Goal: Information Seeking & Learning: Understand process/instructions

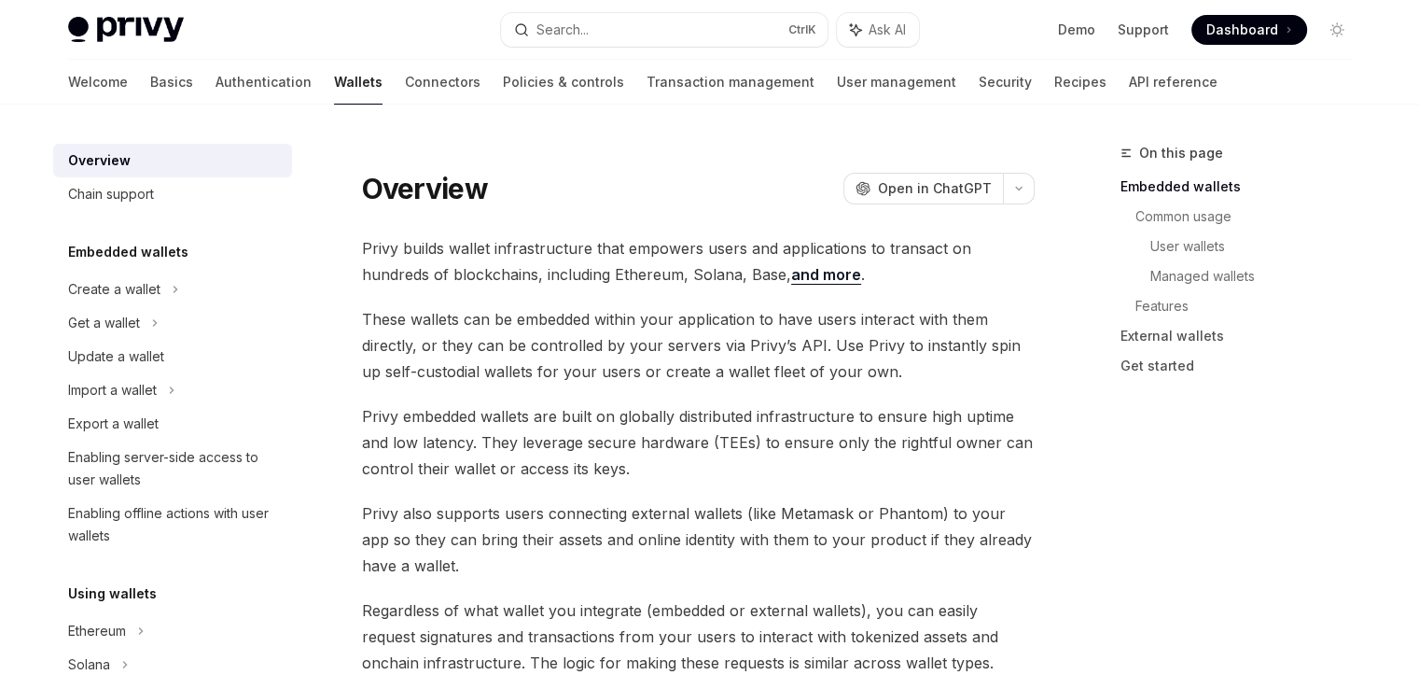
click at [334, 86] on link "Wallets" at bounding box center [358, 82] width 49 height 45
click at [758, 285] on span "Privy builds wallet infrastructure that empowers users and applications to tran…" at bounding box center [698, 261] width 673 height 52
click at [791, 272] on link "and more" at bounding box center [826, 275] width 70 height 20
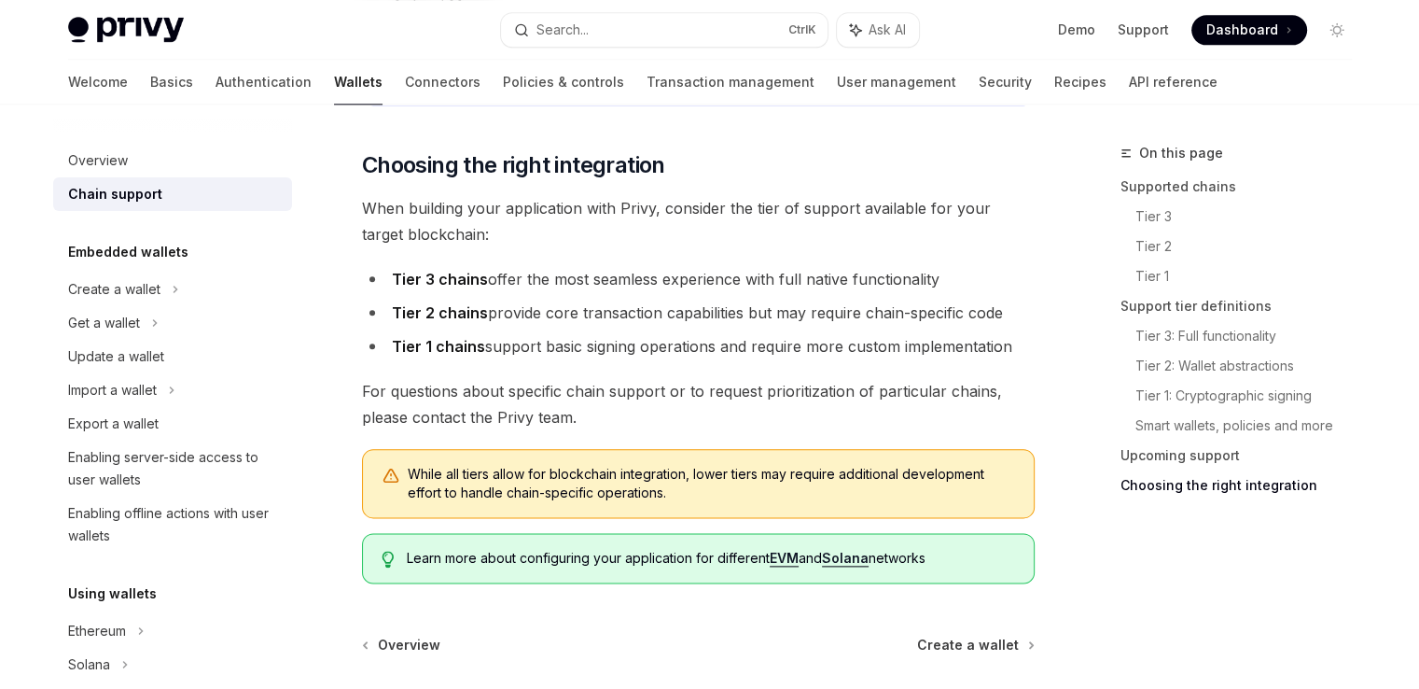
scroll to position [2192, 0]
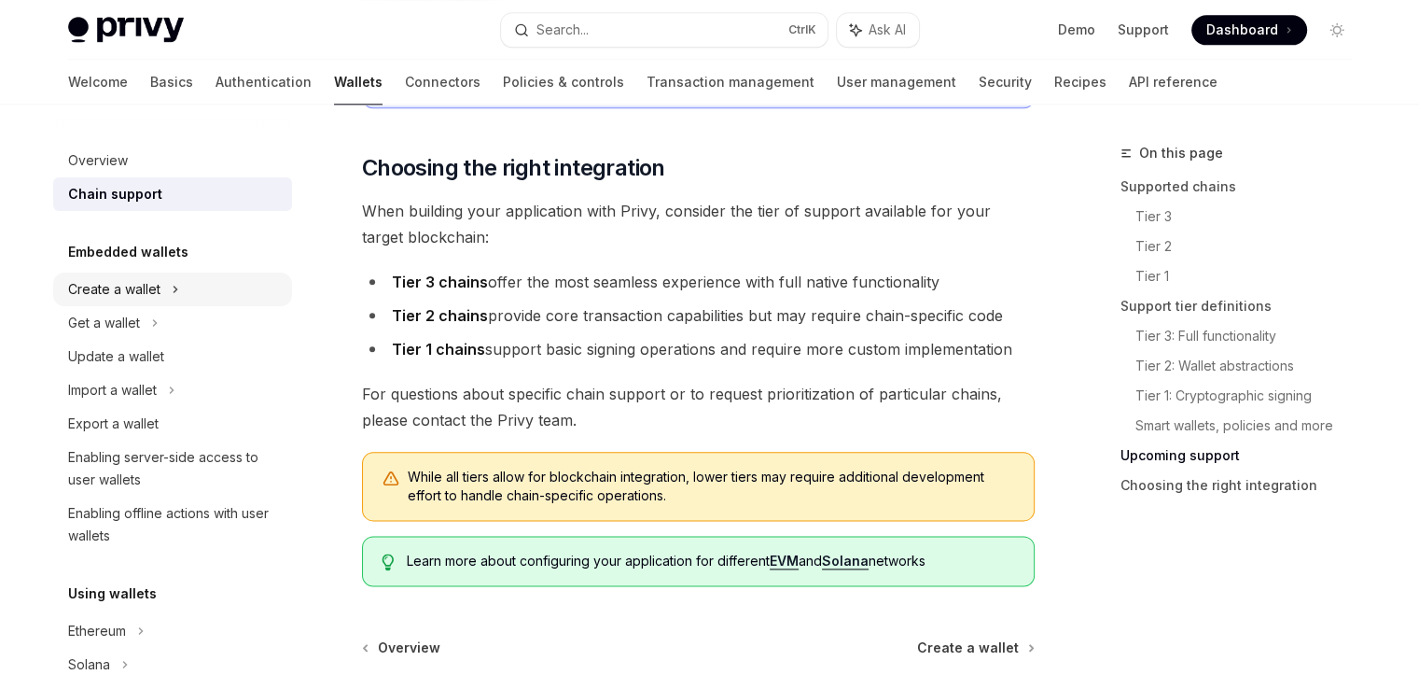
click at [179, 281] on div "Create a wallet" at bounding box center [172, 289] width 239 height 34
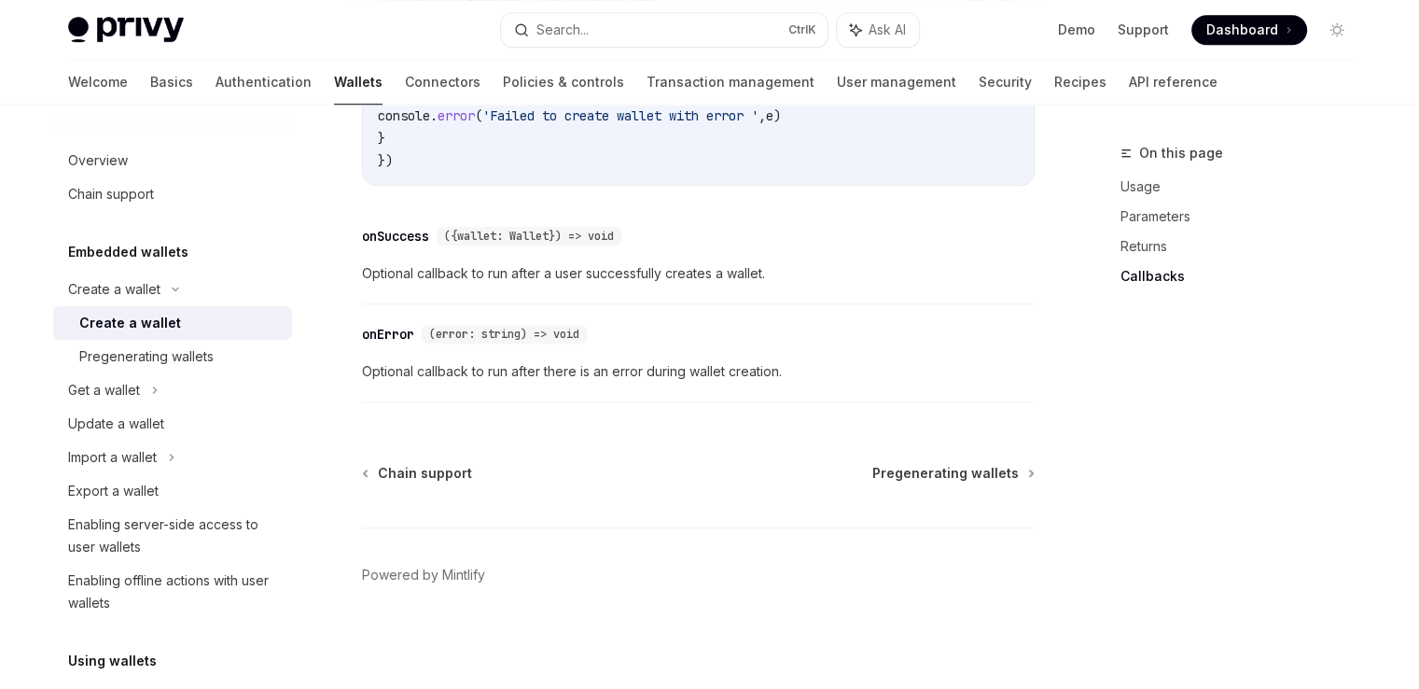
scroll to position [1541, 0]
click at [234, 346] on div "Pregenerating wallets" at bounding box center [180, 356] width 202 height 22
type textarea "*"
